Goal: Task Accomplishment & Management: Complete application form

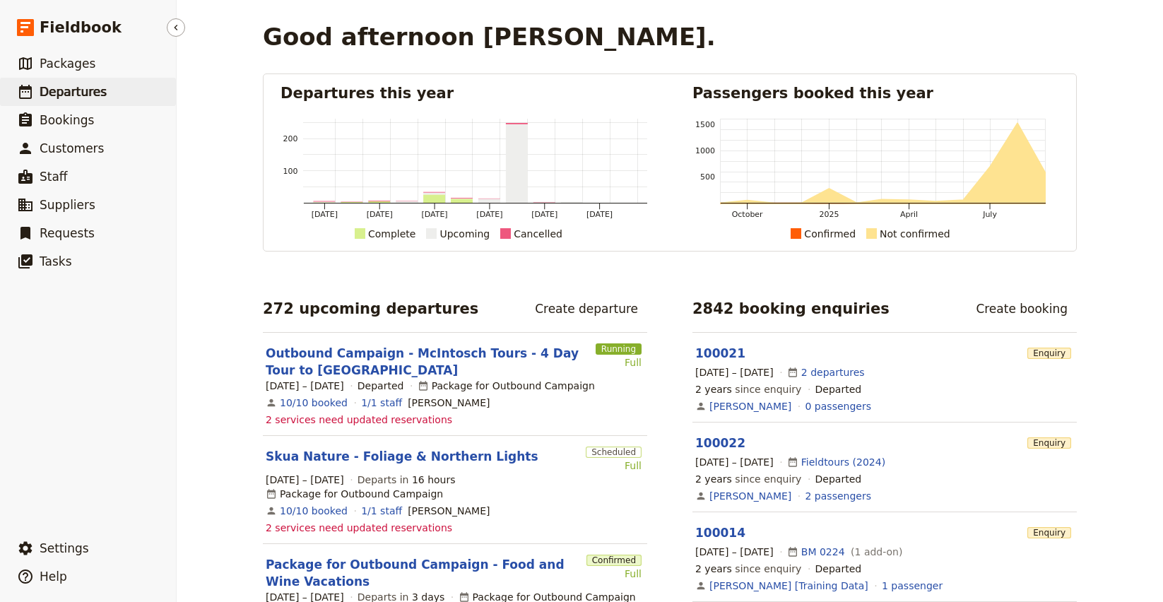
click at [82, 92] on span "Departures" at bounding box center [73, 92] width 67 height 14
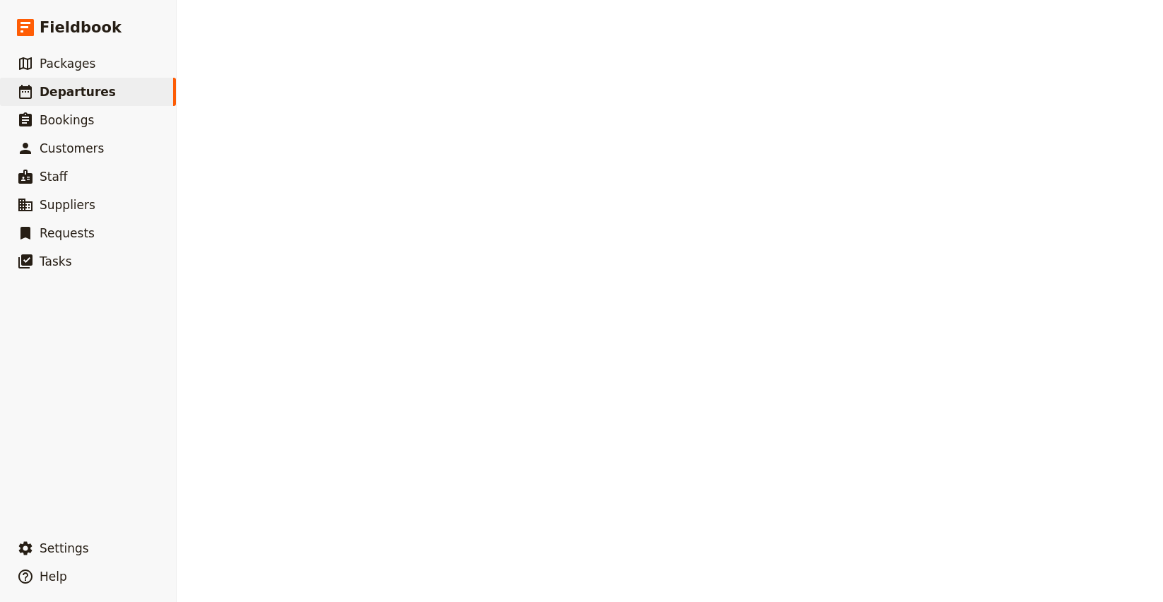
select select "CREATED_AT"
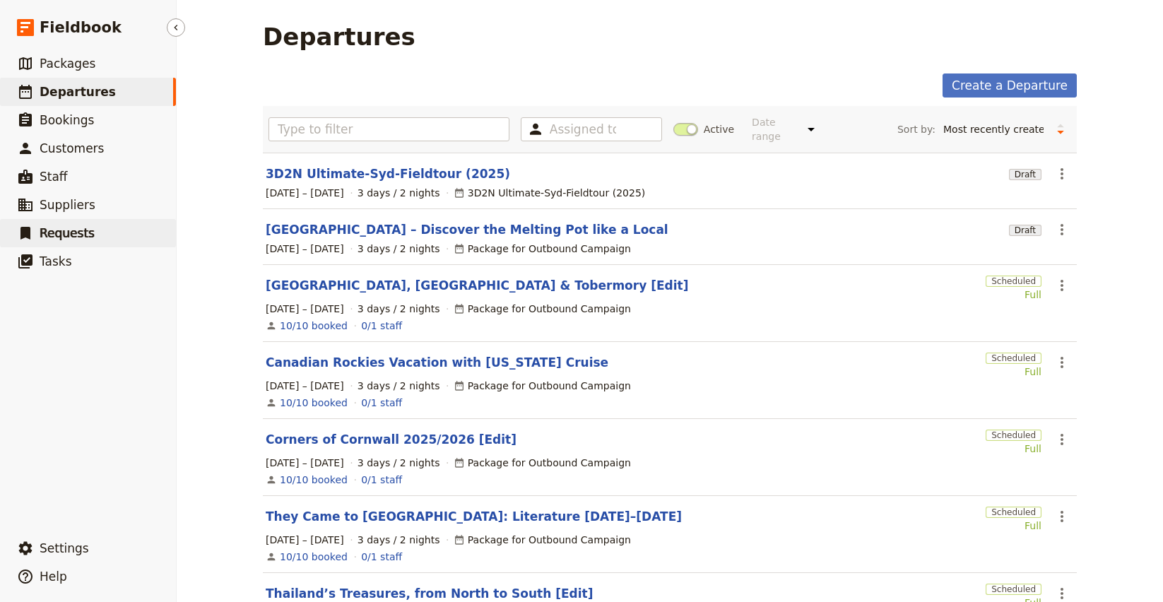
click at [51, 223] on link "​ Requests" at bounding box center [88, 233] width 176 height 28
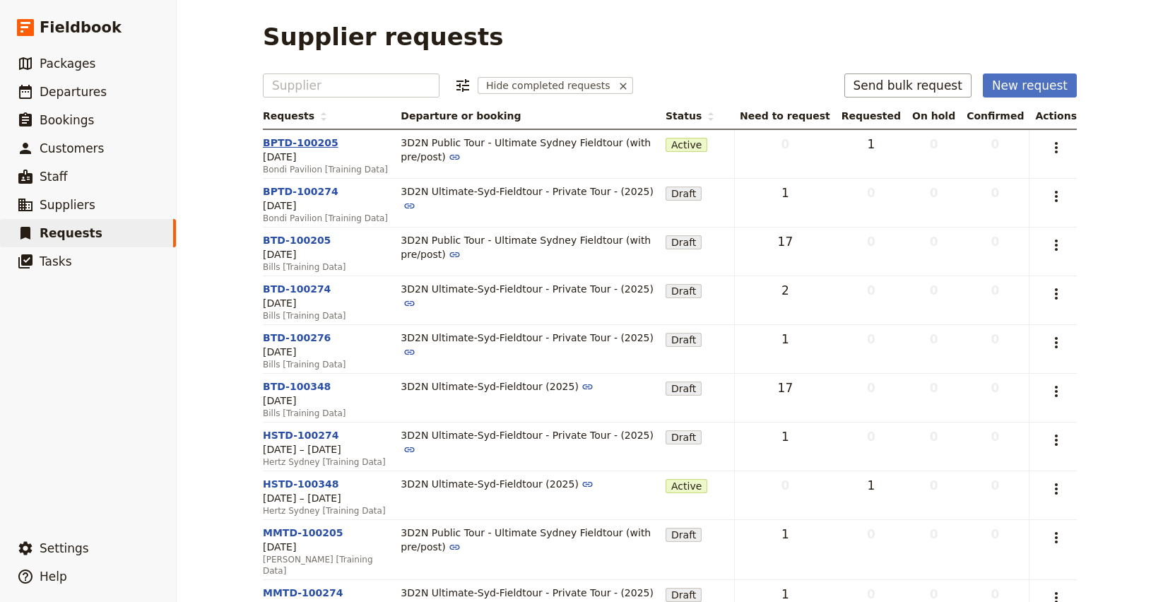
click at [314, 145] on link "BPTD-100205" at bounding box center [301, 142] width 76 height 11
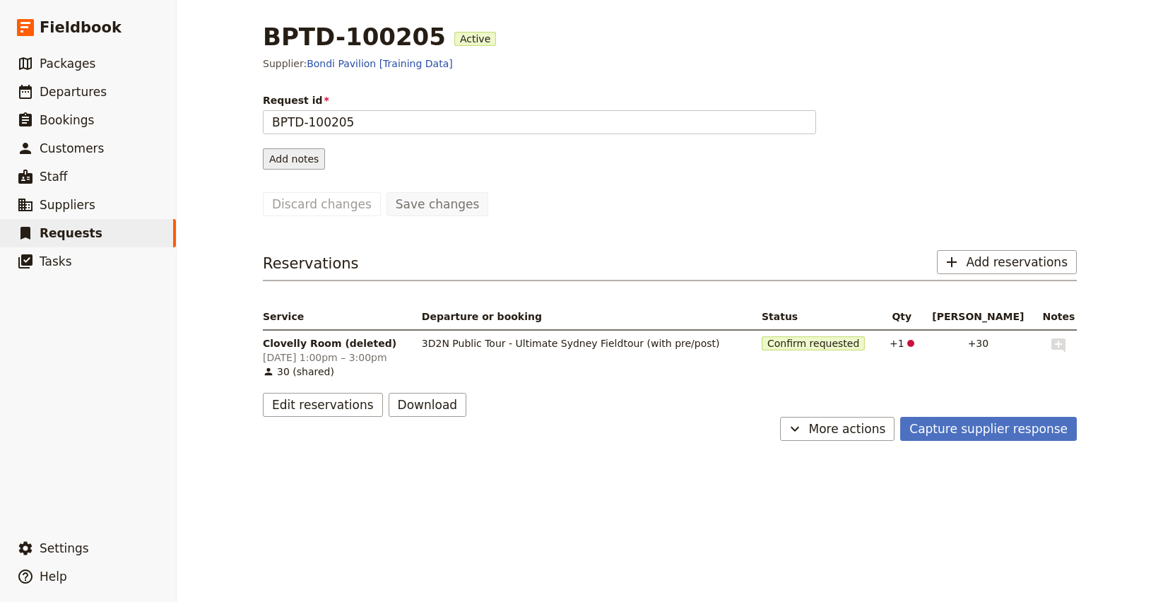
click at [282, 148] on button "Add notes" at bounding box center [294, 158] width 62 height 21
click at [311, 186] on span "Request information" at bounding box center [317, 189] width 100 height 14
click at [289, 164] on button "Add notes" at bounding box center [294, 158] width 62 height 21
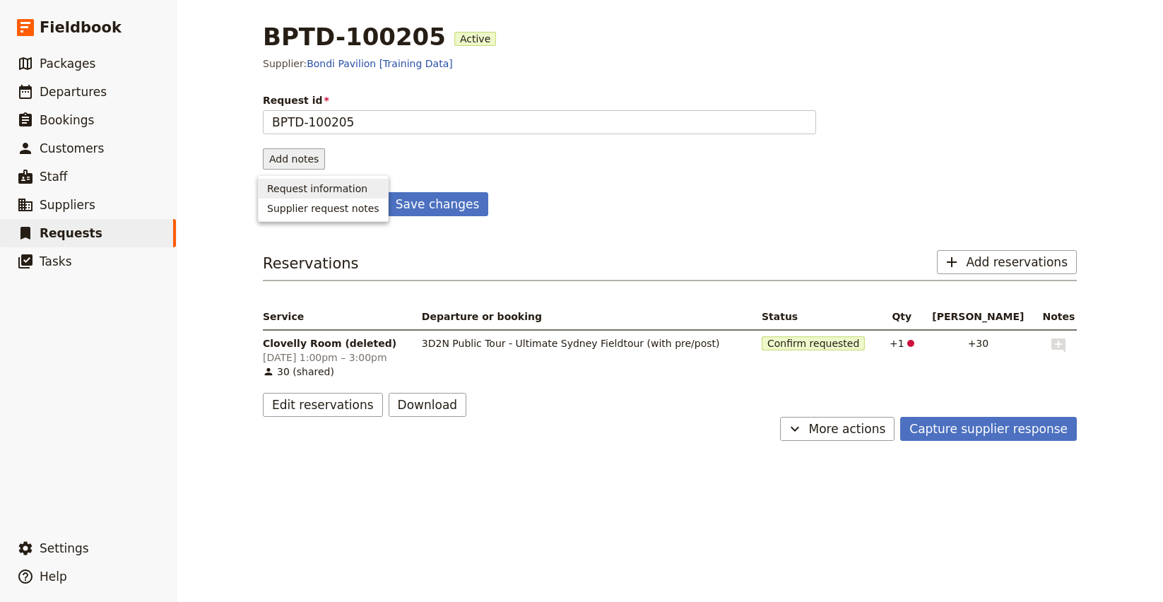
click at [317, 188] on span "Request information" at bounding box center [317, 189] width 100 height 14
click at [298, 164] on button "Add notes" at bounding box center [294, 158] width 62 height 21
click at [308, 207] on span "Supplier request notes" at bounding box center [323, 208] width 112 height 14
click at [295, 158] on button "Add notes" at bounding box center [294, 158] width 62 height 21
click at [319, 188] on span "Request information" at bounding box center [317, 189] width 100 height 14
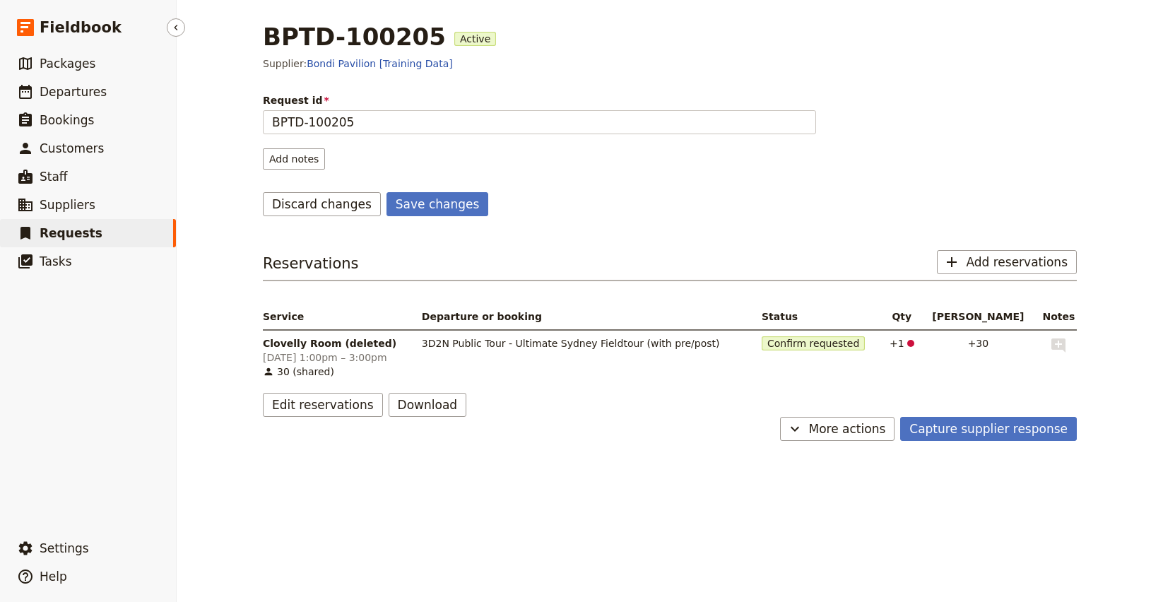
click at [104, 234] on link "​ Requests" at bounding box center [88, 233] width 176 height 28
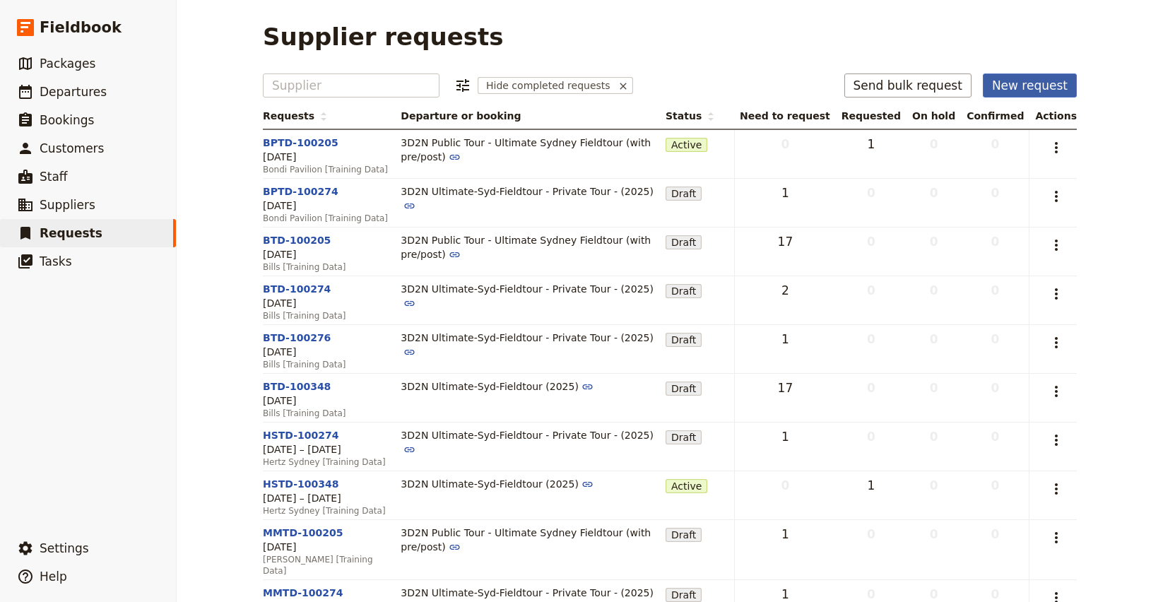
click at [1024, 87] on button "New request" at bounding box center [1030, 86] width 94 height 24
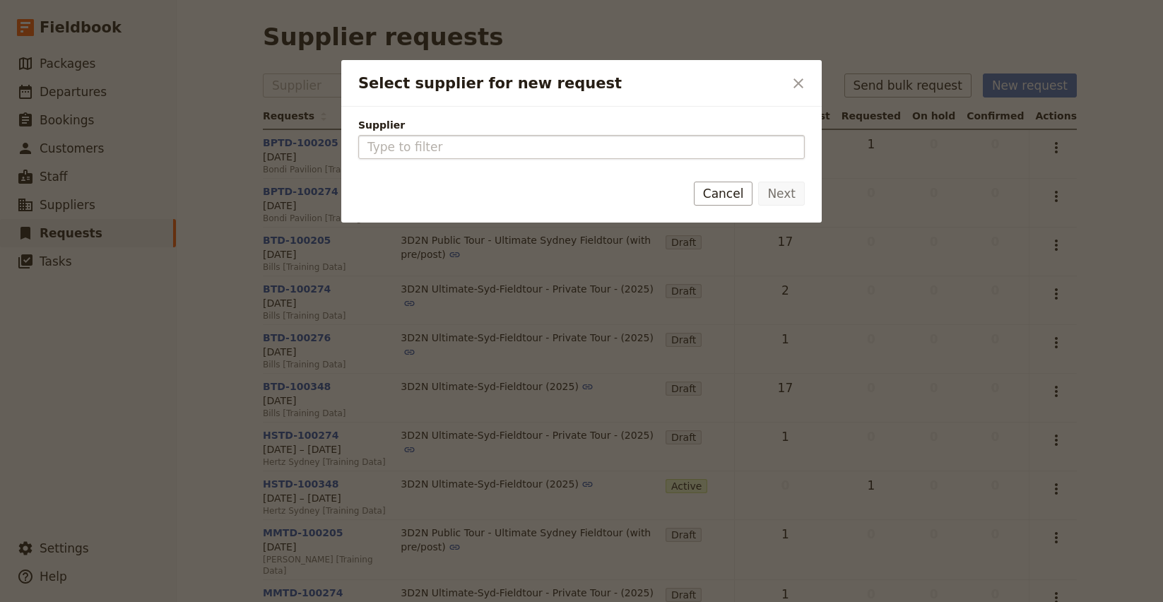
click at [606, 143] on input "Supplier" at bounding box center [582, 147] width 428 height 17
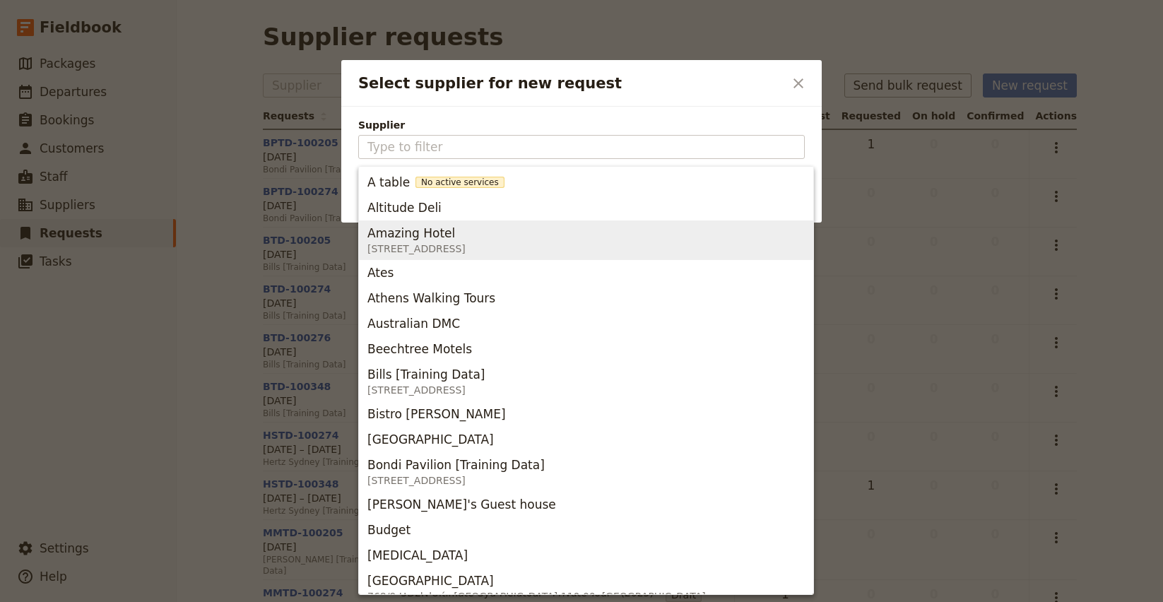
click at [466, 249] on span "[STREET_ADDRESS]" at bounding box center [417, 249] width 98 height 14
type input "Amazing Hotel"
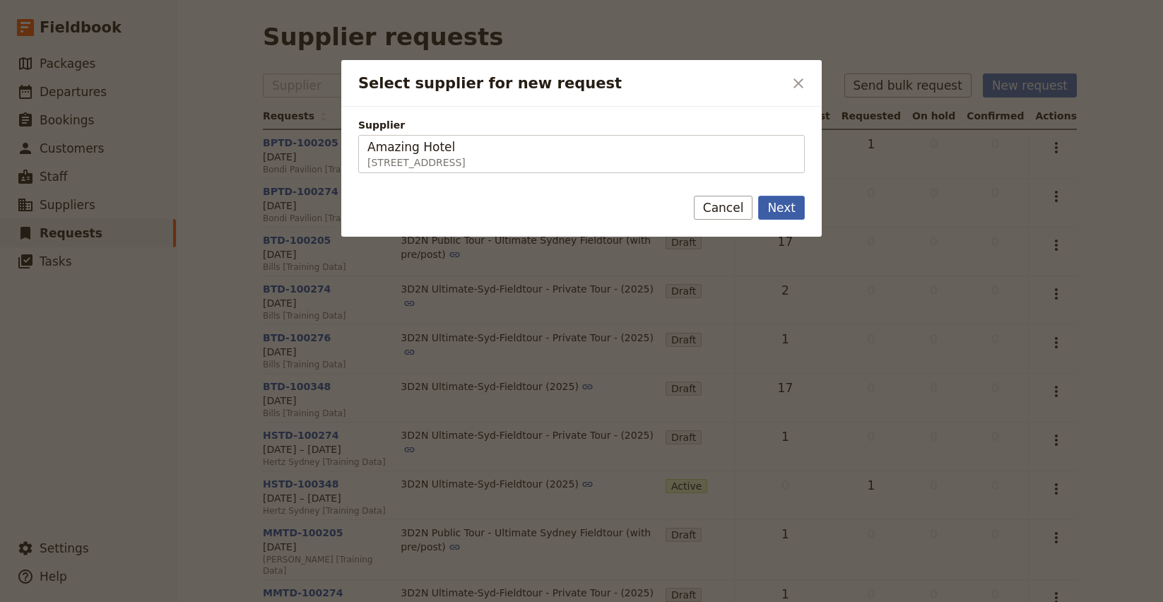
click at [788, 213] on button "Next" at bounding box center [781, 208] width 47 height 24
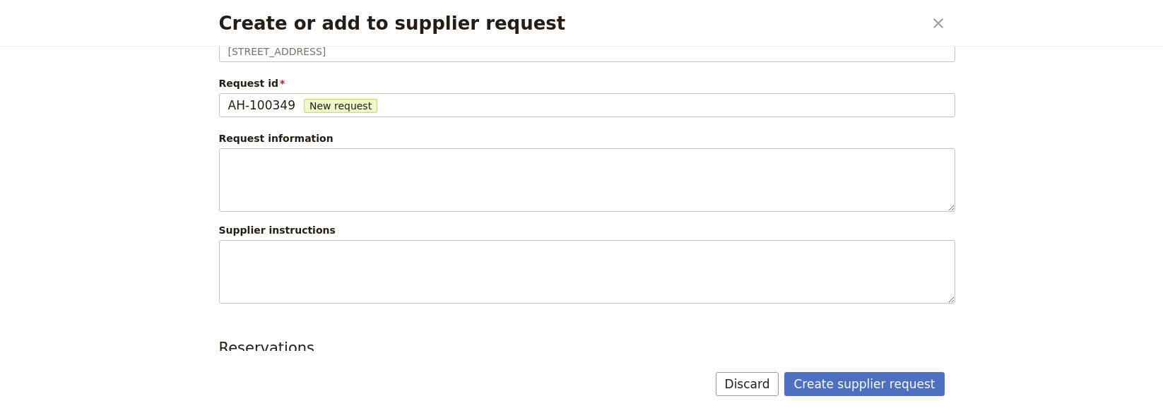
scroll to position [61, 0]
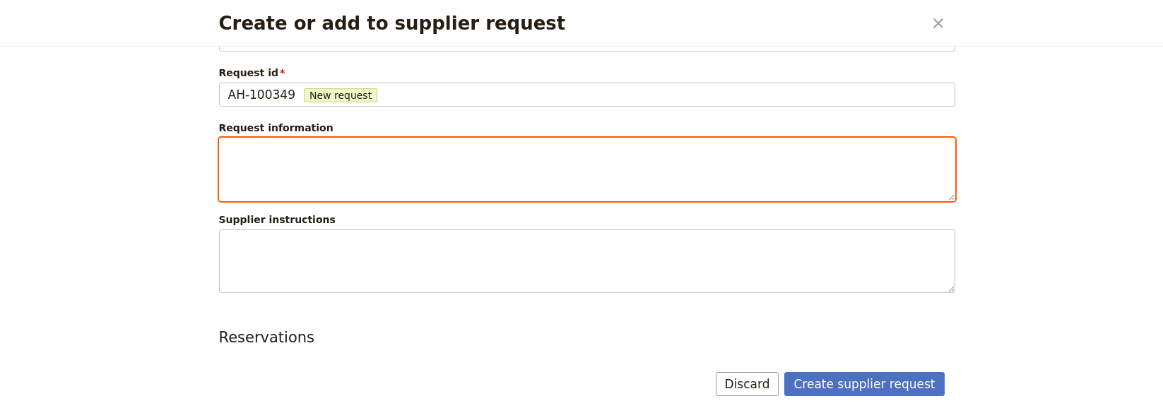
click at [474, 196] on textarea "Create or add to supplier request" at bounding box center [587, 170] width 736 height 64
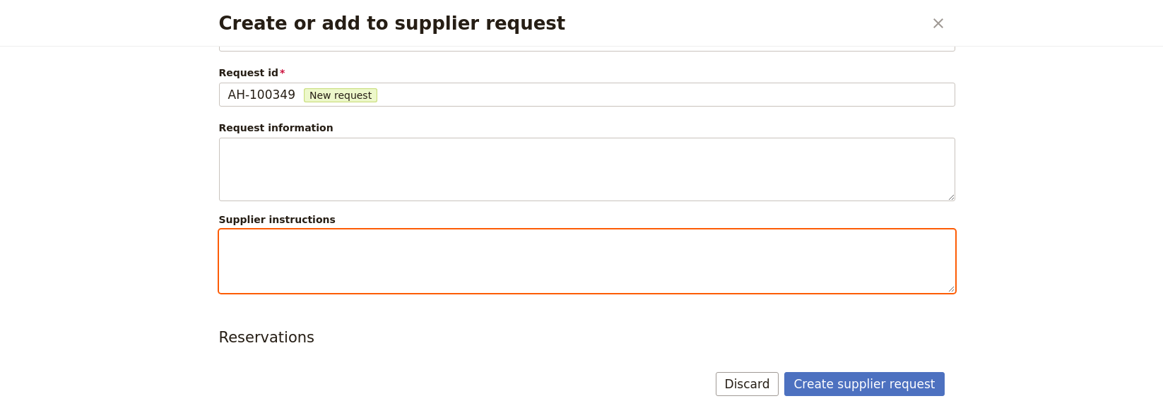
click at [461, 272] on textarea "Create or add to supplier request" at bounding box center [587, 262] width 736 height 64
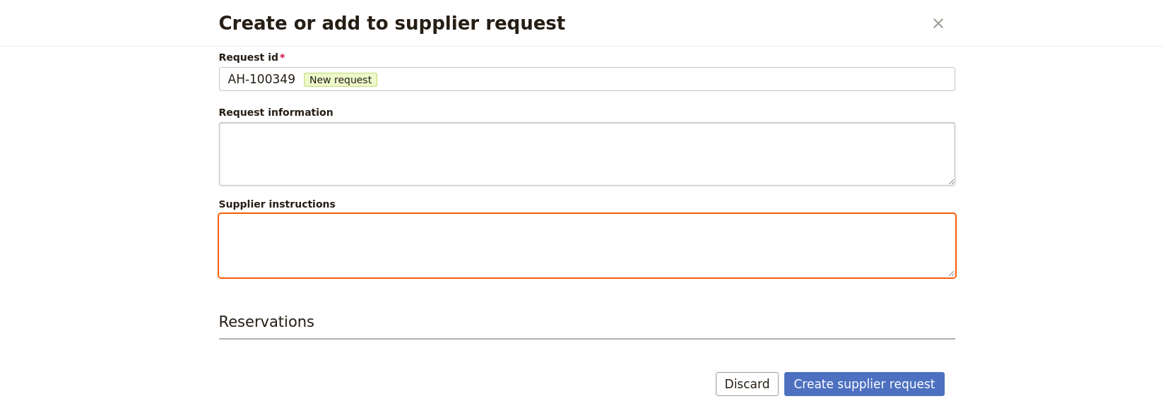
scroll to position [47, 0]
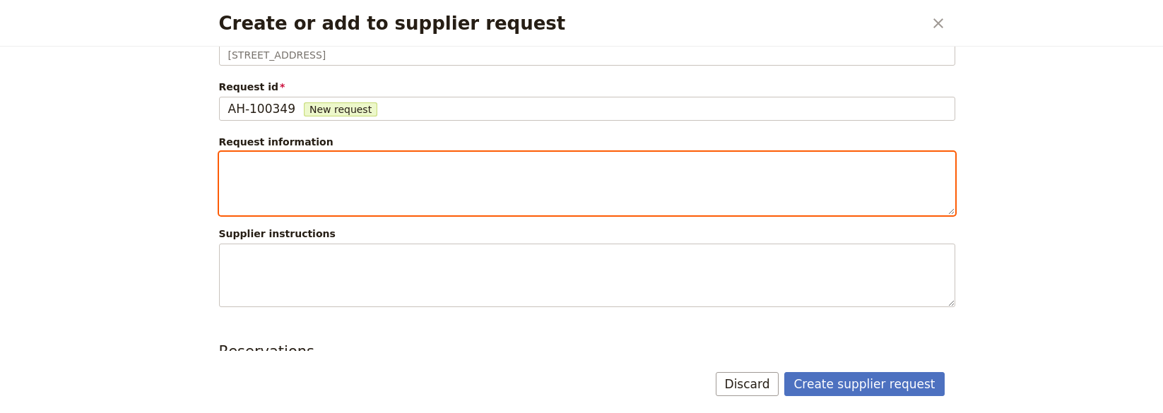
click at [430, 189] on textarea "Create or add to supplier request" at bounding box center [587, 184] width 736 height 64
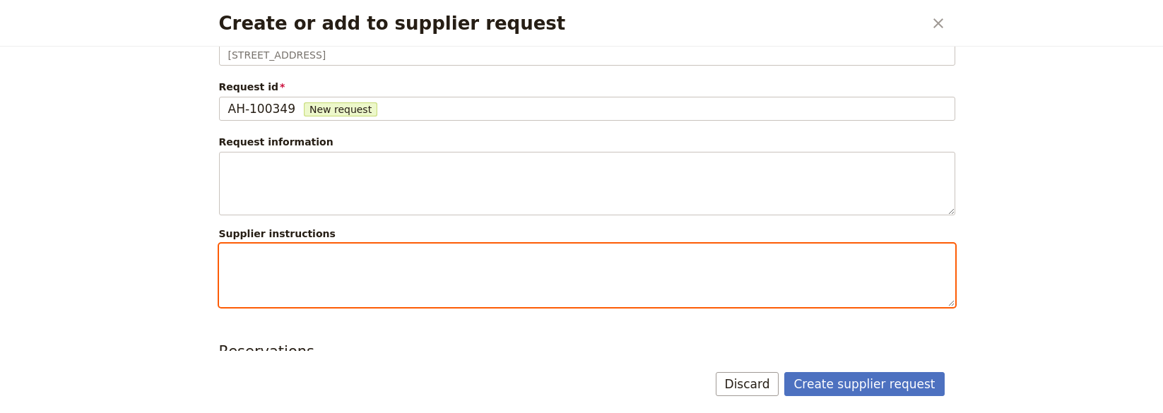
drag, startPoint x: 445, startPoint y: 285, endPoint x: 442, endPoint y: 276, distance: 8.9
click at [444, 285] on textarea "Create or add to supplier request" at bounding box center [587, 276] width 736 height 64
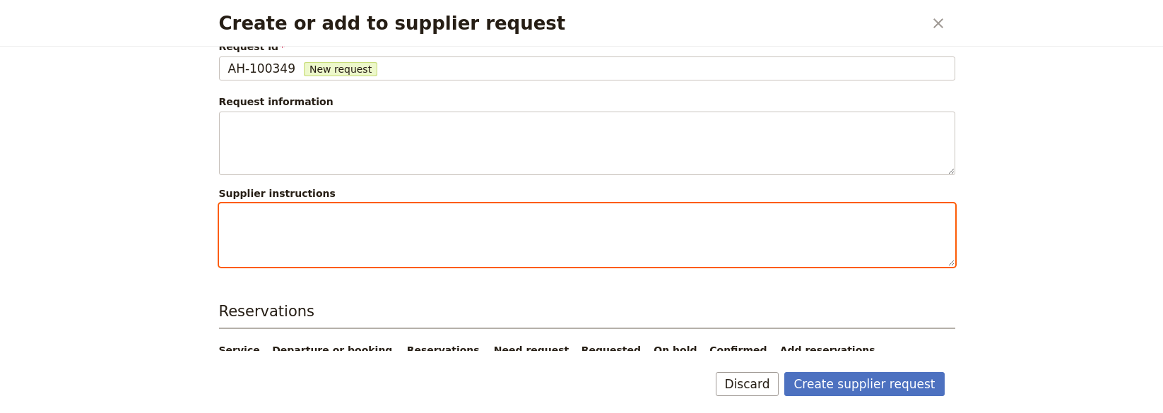
scroll to position [80, 0]
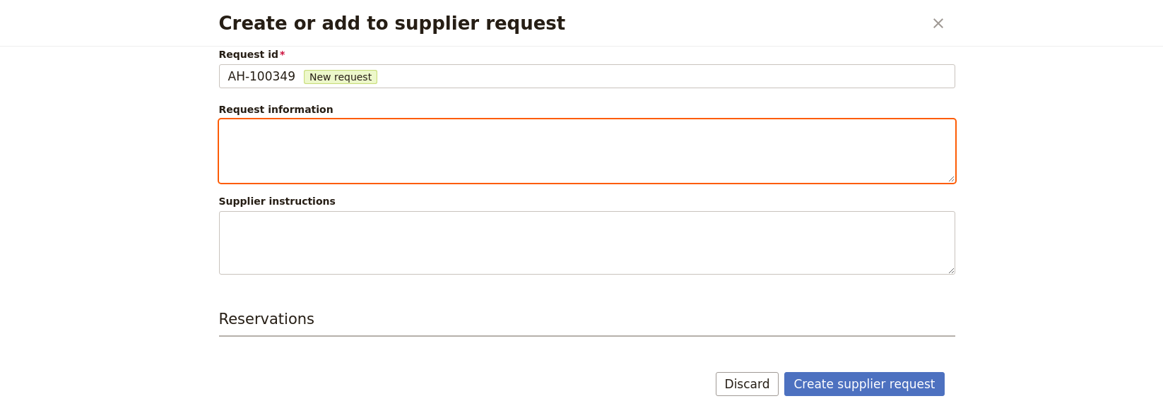
drag, startPoint x: 433, startPoint y: 172, endPoint x: 432, endPoint y: 182, distance: 10.7
click at [433, 172] on textarea "Create or add to supplier request" at bounding box center [587, 151] width 736 height 64
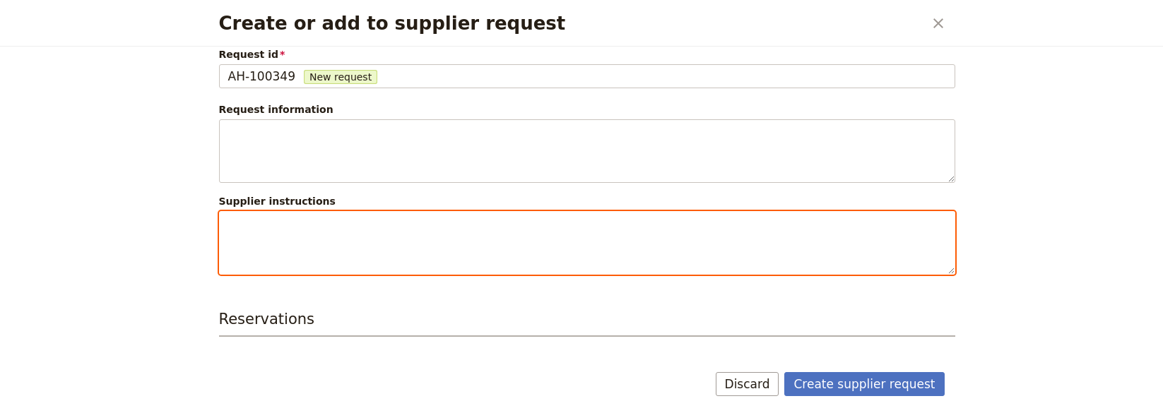
click at [437, 234] on textarea "Create or add to supplier request" at bounding box center [587, 243] width 736 height 64
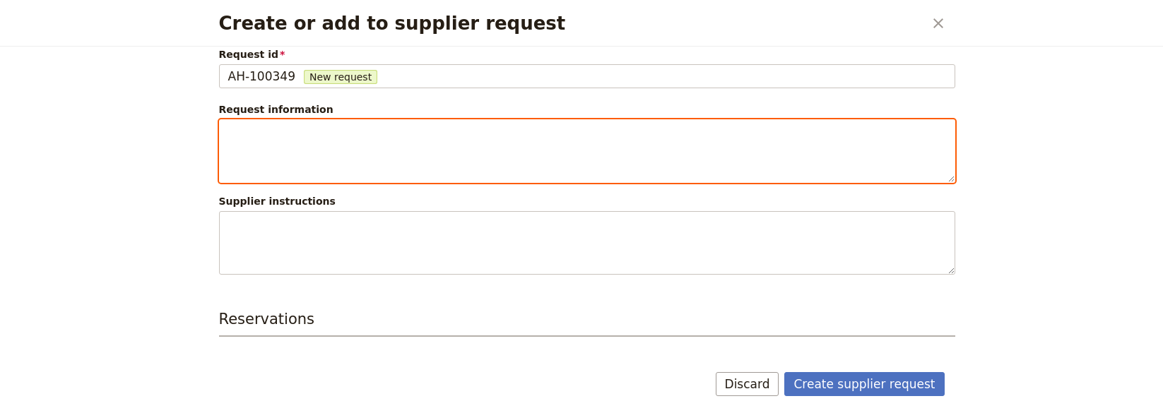
drag, startPoint x: 432, startPoint y: 146, endPoint x: 431, endPoint y: 159, distance: 12.7
click at [431, 150] on textarea "Create or add to supplier request" at bounding box center [587, 151] width 736 height 64
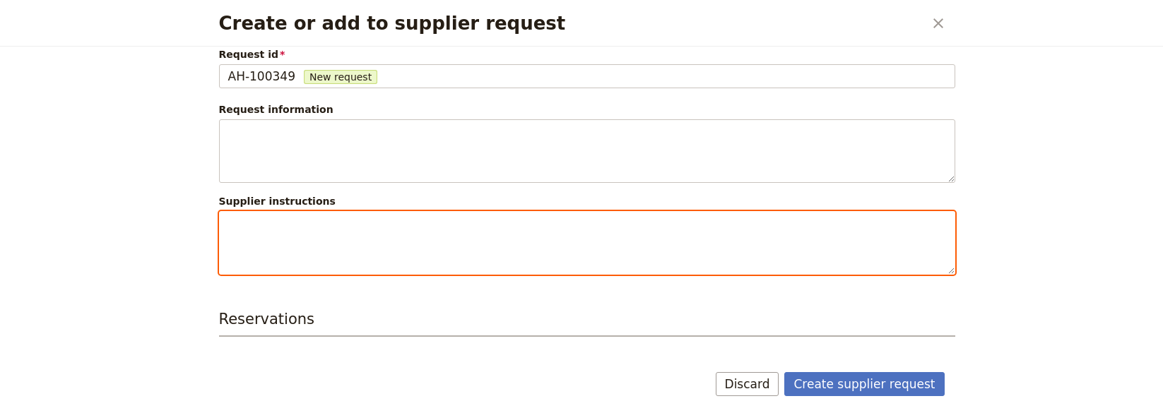
drag, startPoint x: 431, startPoint y: 237, endPoint x: 430, endPoint y: 204, distance: 32.5
click at [431, 237] on textarea "Create or add to supplier request" at bounding box center [587, 243] width 736 height 64
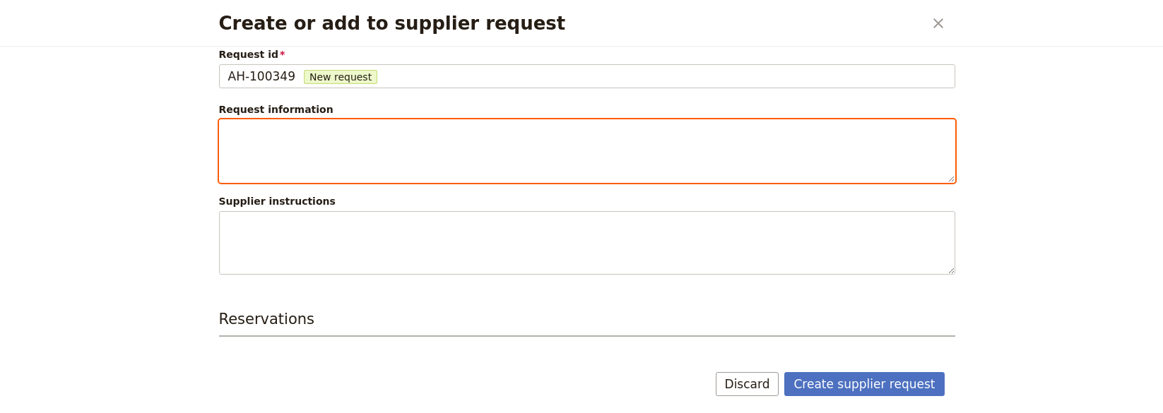
click at [432, 163] on textarea "Create or add to supplier request" at bounding box center [587, 151] width 736 height 64
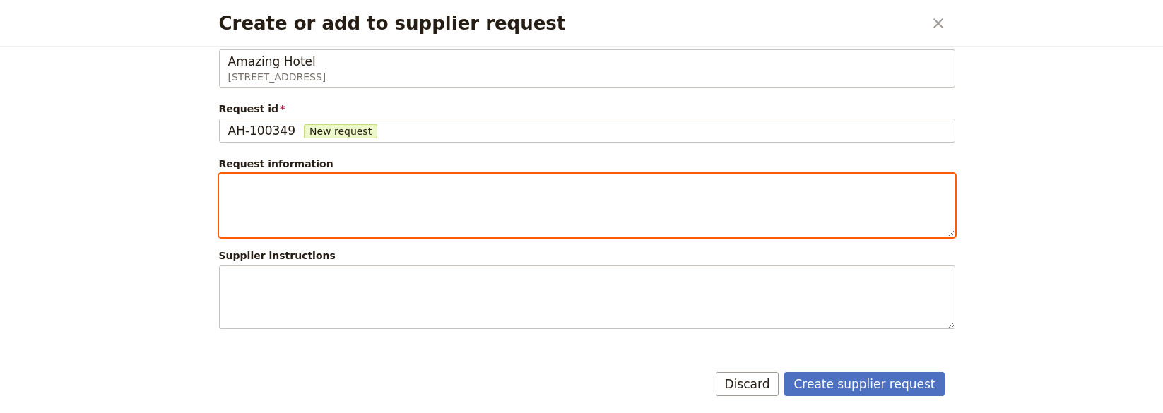
scroll to position [8, 0]
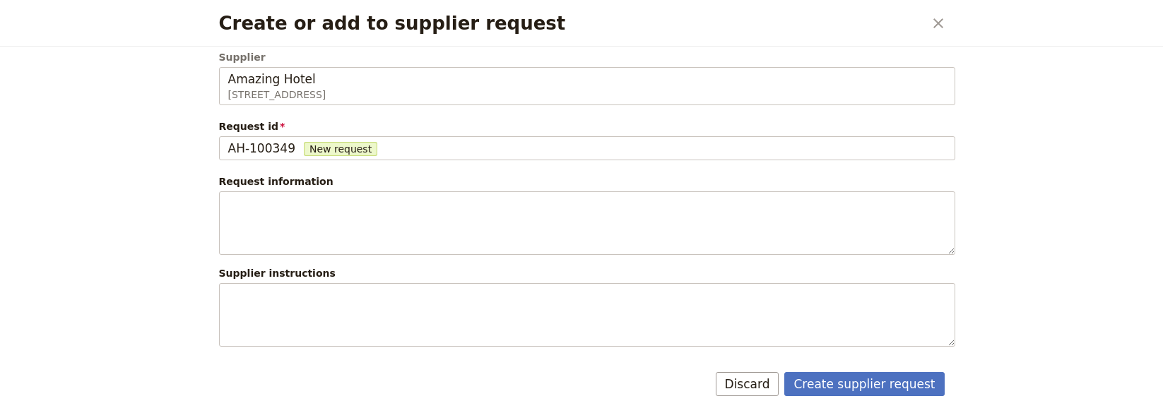
click at [299, 182] on label "Request information" at bounding box center [276, 182] width 115 height 14
click at [311, 182] on label "Request information" at bounding box center [276, 182] width 115 height 14
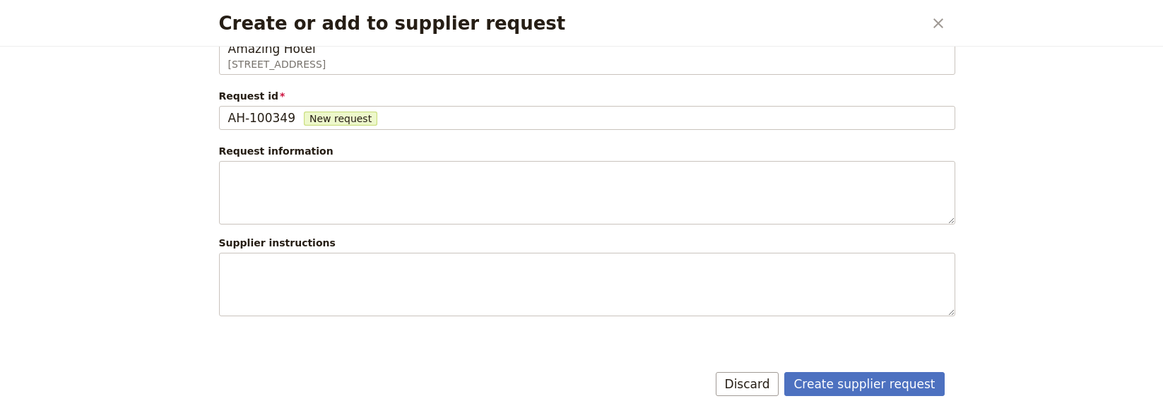
scroll to position [102, 0]
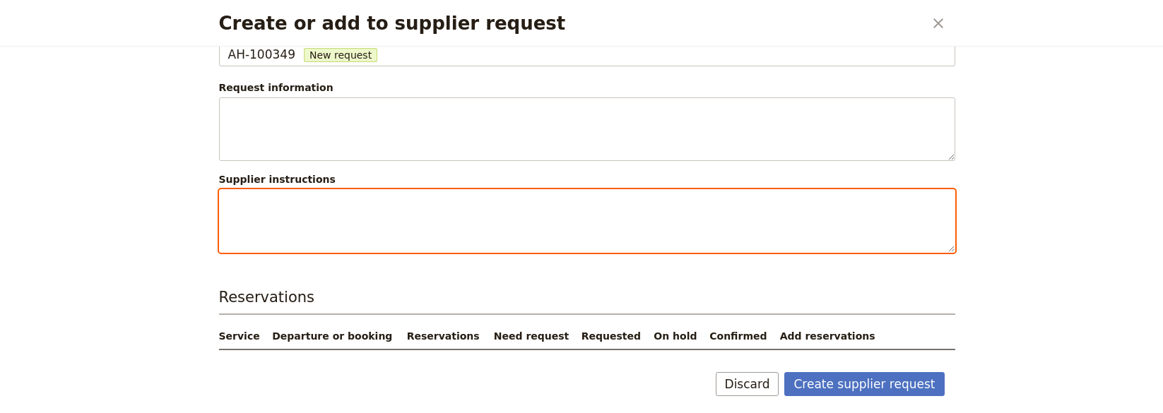
click at [348, 204] on textarea "Create or add to supplier request" at bounding box center [587, 221] width 736 height 64
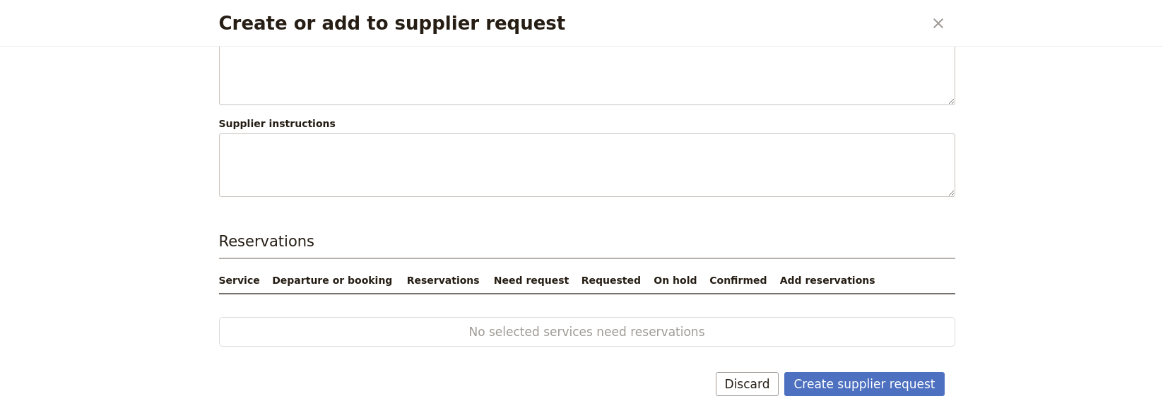
click at [755, 380] on button "Discard" at bounding box center [748, 384] width 64 height 24
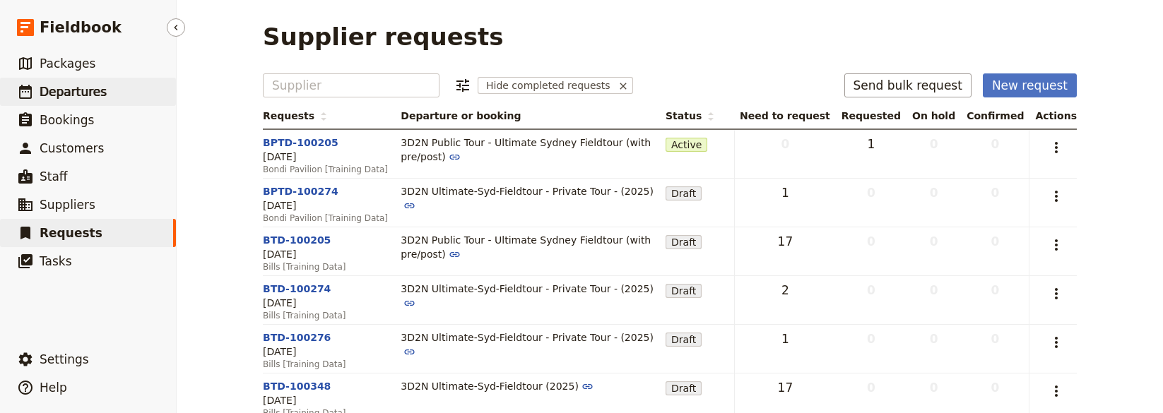
drag, startPoint x: 107, startPoint y: 91, endPoint x: 119, endPoint y: 96, distance: 13.0
click at [107, 91] on link "​ Departures" at bounding box center [88, 92] width 176 height 28
select select "CREATED_AT"
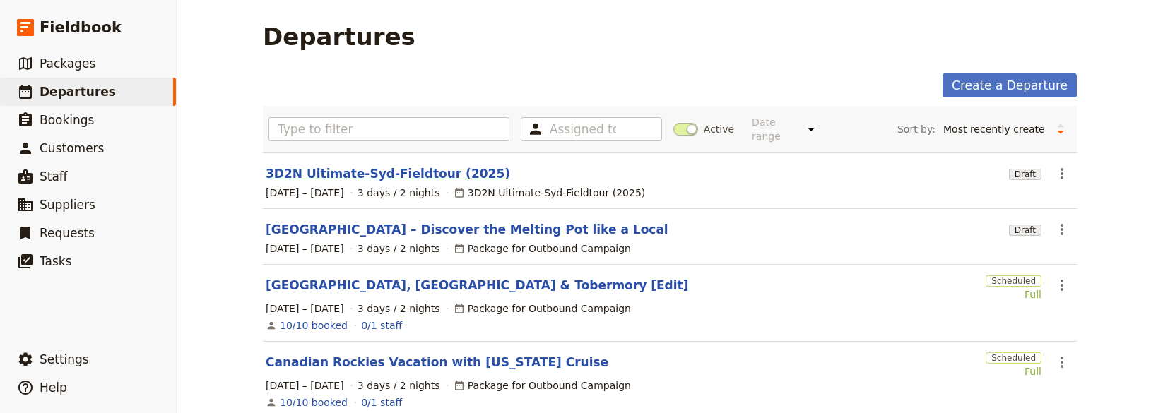
click at [401, 165] on link "3D2N Ultimate-Syd-Fieldtour (2025)" at bounding box center [388, 173] width 245 height 17
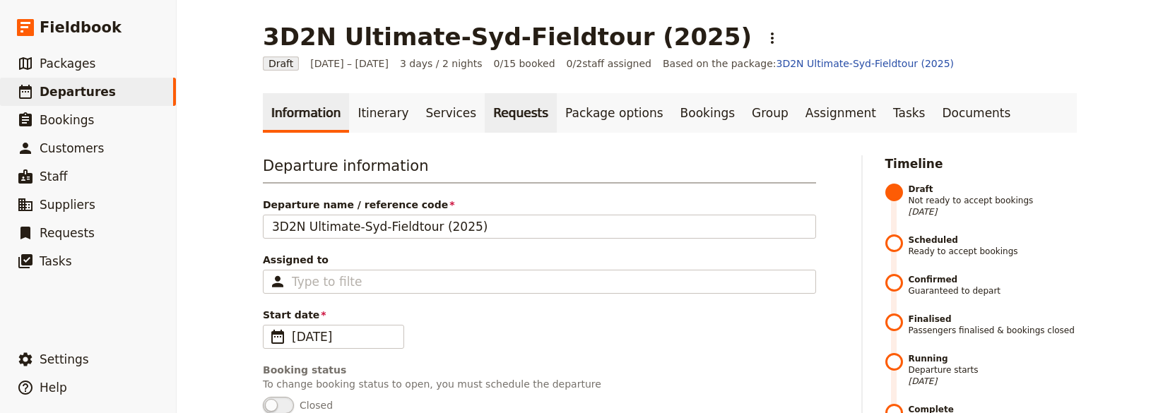
click at [510, 122] on link "Requests" at bounding box center [521, 113] width 72 height 40
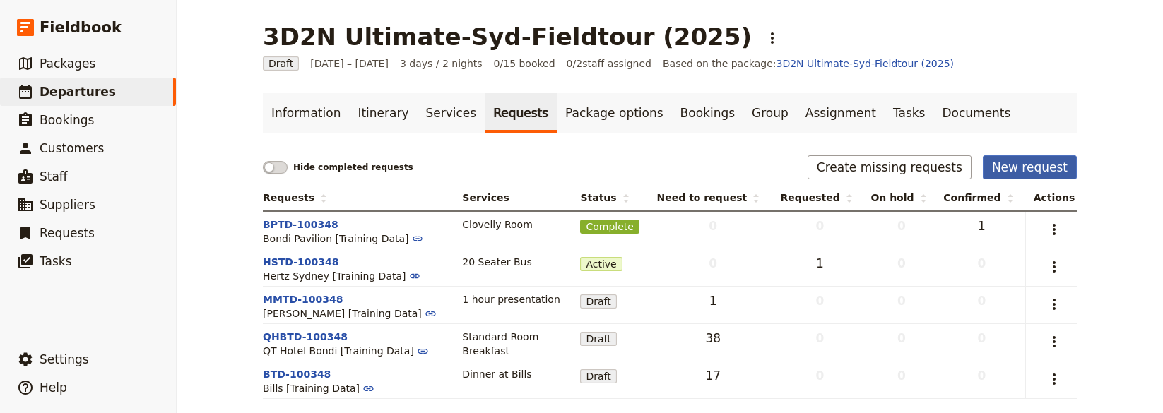
click at [1014, 168] on button "New request" at bounding box center [1030, 167] width 94 height 24
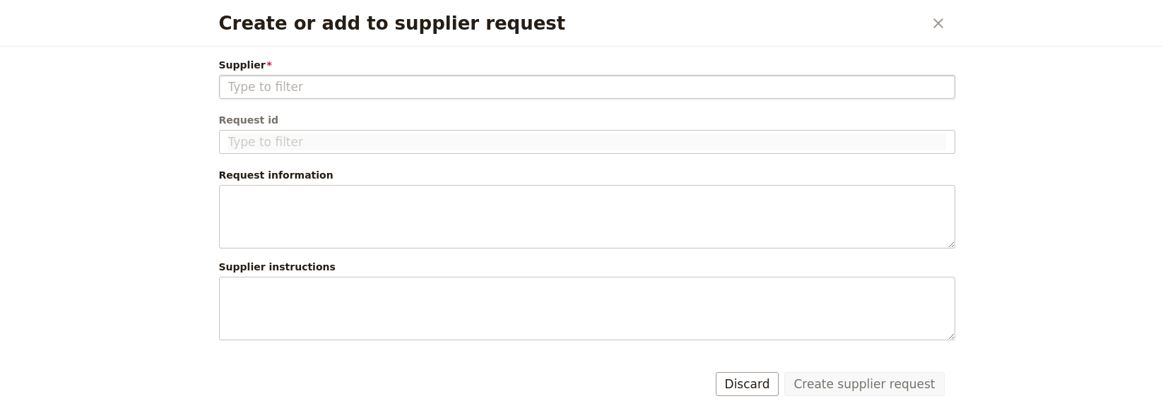
click at [405, 88] on input "Supplier" at bounding box center [587, 86] width 718 height 17
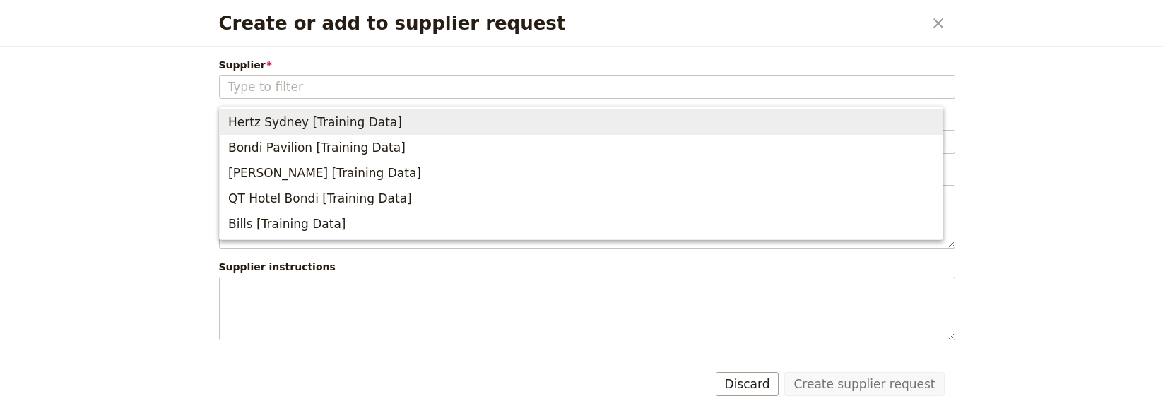
click at [399, 124] on span "Hertz Sydney [Training Data]" at bounding box center [581, 122] width 706 height 20
type input "Hertz Sydney [Training Data]"
type input "HSTD-100349"
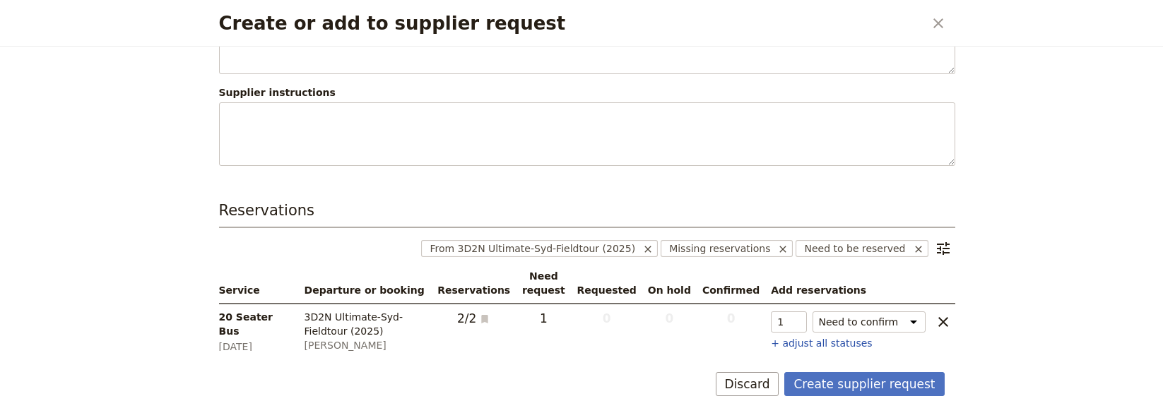
scroll to position [196, 0]
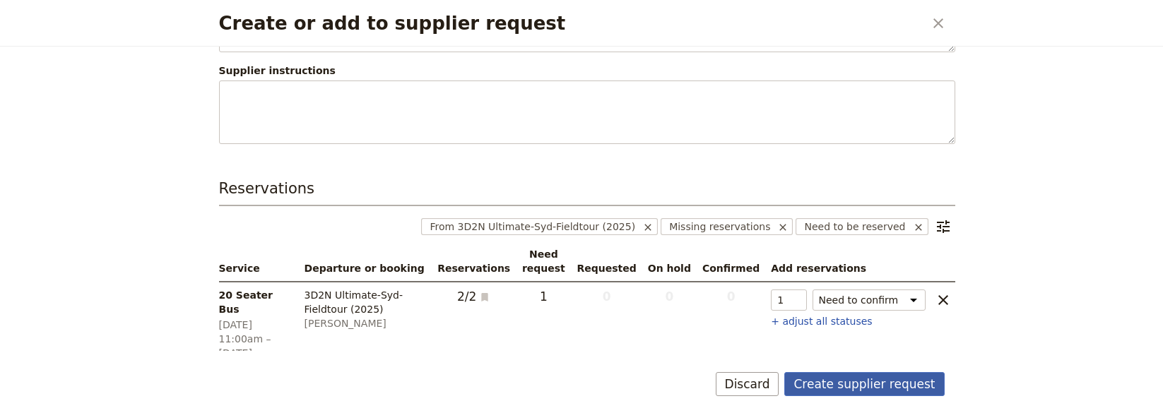
click at [869, 383] on button "Create supplier request" at bounding box center [865, 384] width 160 height 24
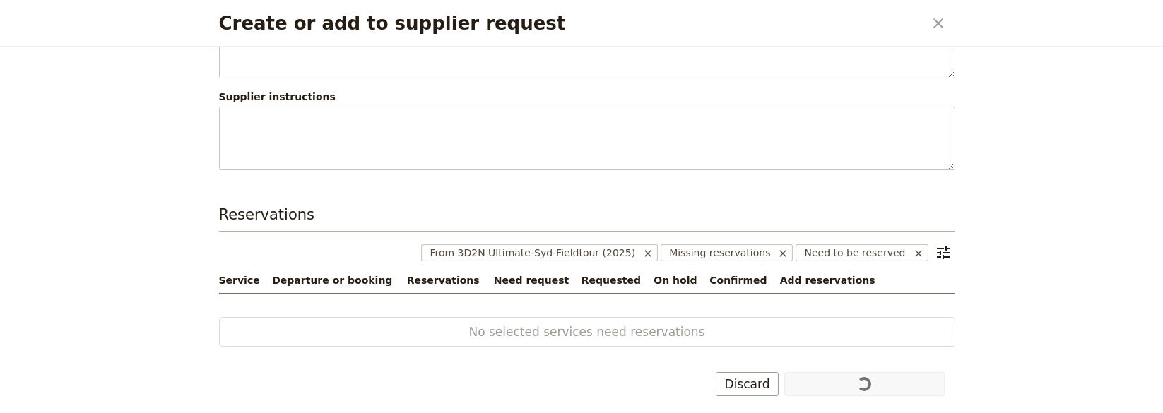
scroll to position [37, 0]
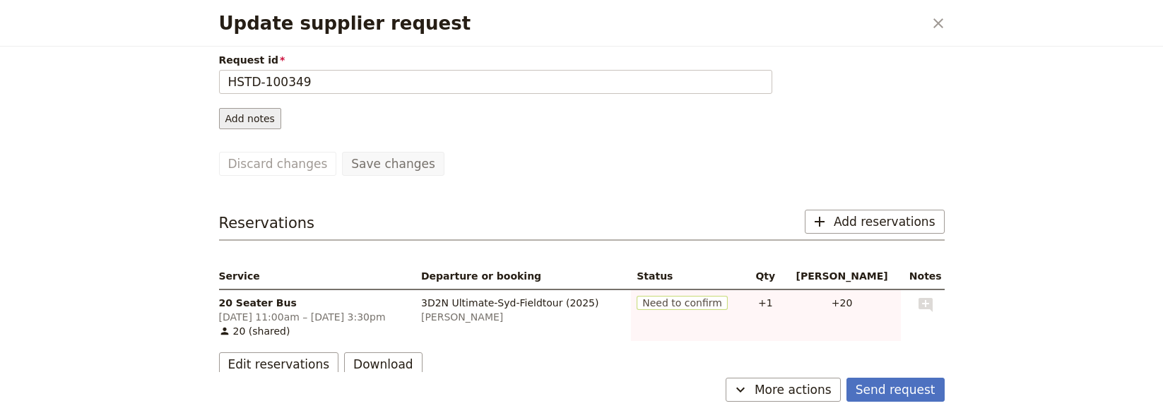
click at [259, 112] on button "Add notes" at bounding box center [250, 118] width 62 height 21
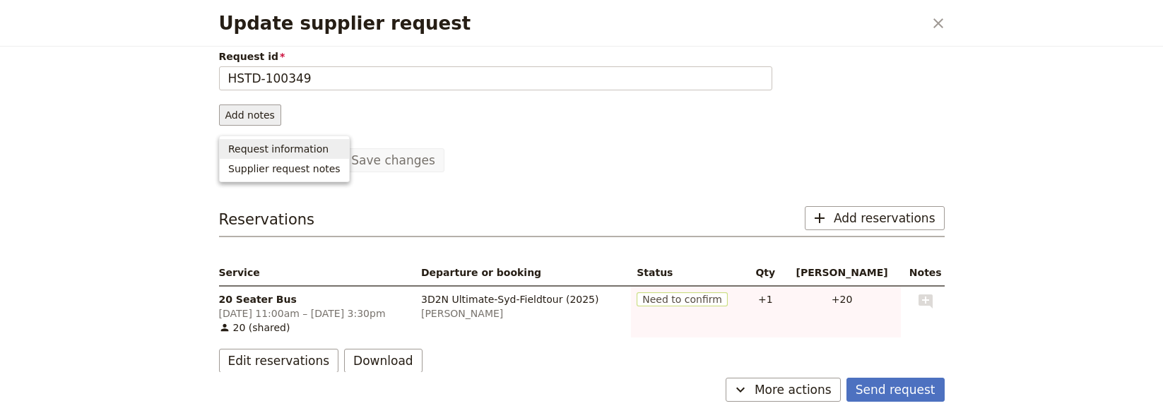
click at [269, 413] on div "Update supplier request ​ HSTD-100349 Draft Supplier: Hertz [GEOGRAPHIC_DATA] […" at bounding box center [581, 413] width 1163 height 0
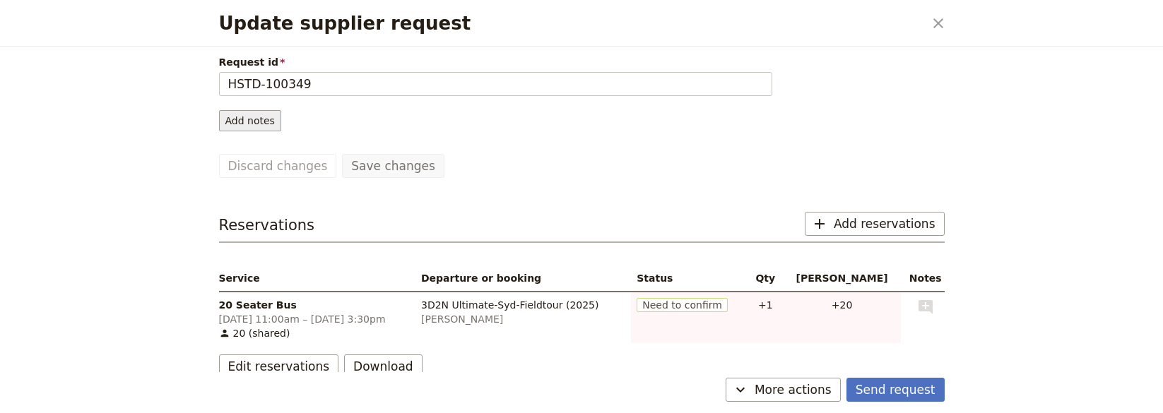
click at [257, 127] on button "Add notes" at bounding box center [250, 120] width 62 height 21
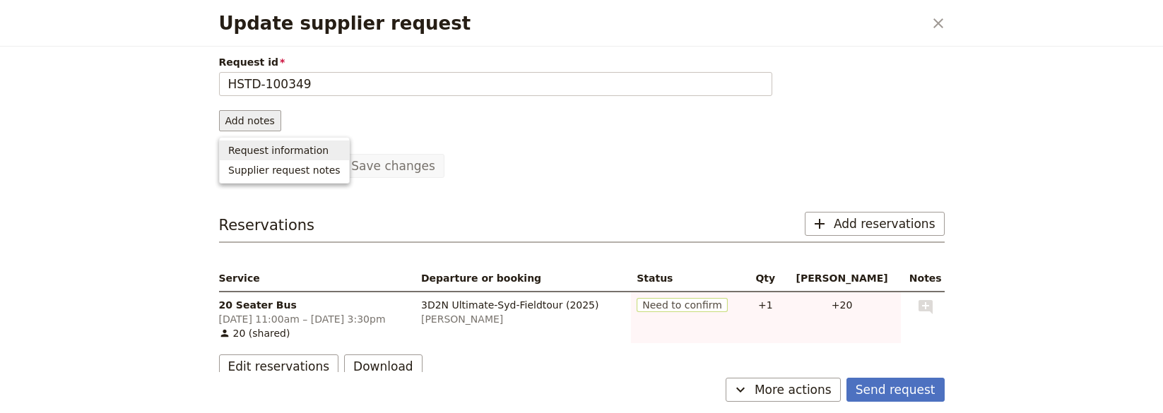
click at [277, 151] on span "Request information" at bounding box center [278, 150] width 100 height 14
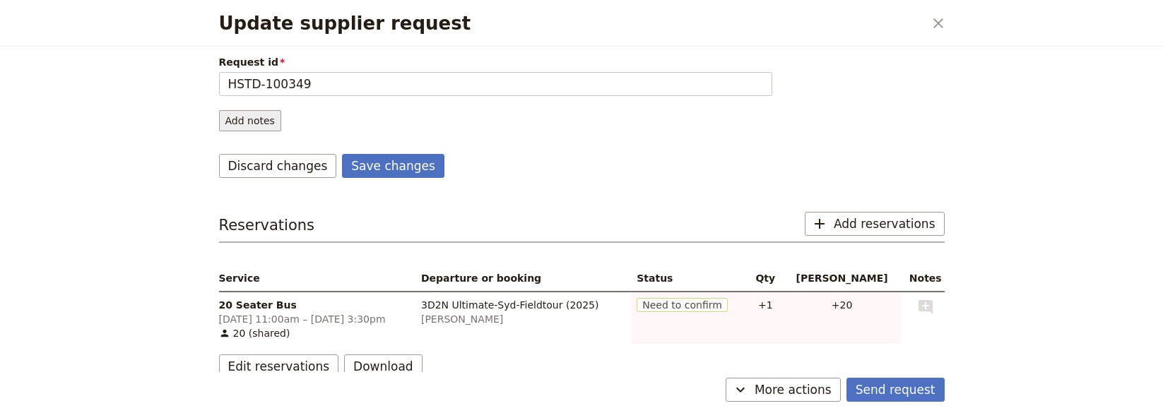
click at [252, 122] on button "Add notes" at bounding box center [250, 120] width 62 height 21
click at [289, 156] on span "Request information" at bounding box center [278, 150] width 100 height 14
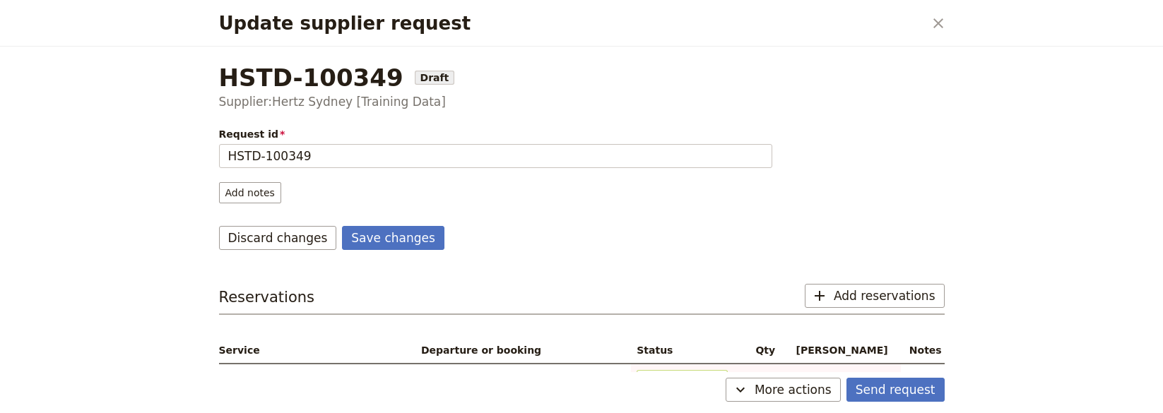
scroll to position [95, 0]
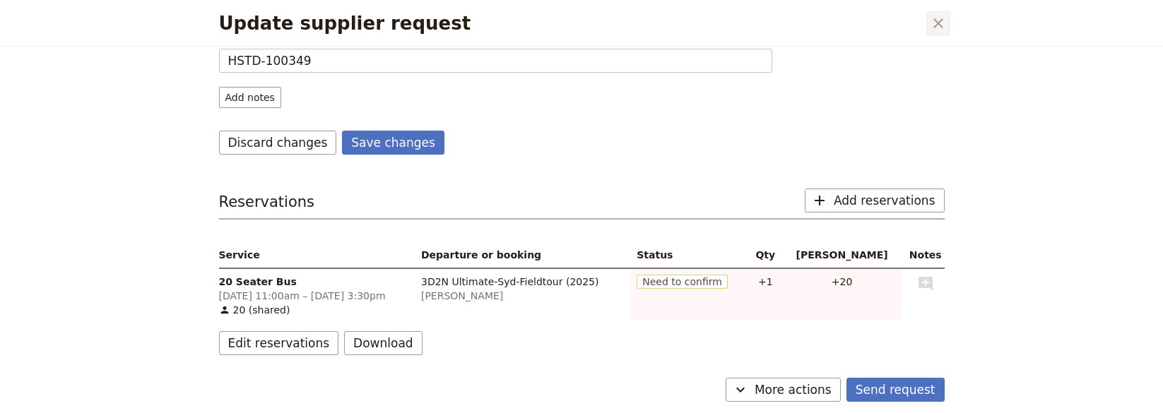
click at [934, 23] on icon "Close dialog" at bounding box center [938, 23] width 17 height 17
